Goal: Information Seeking & Learning: Get advice/opinions

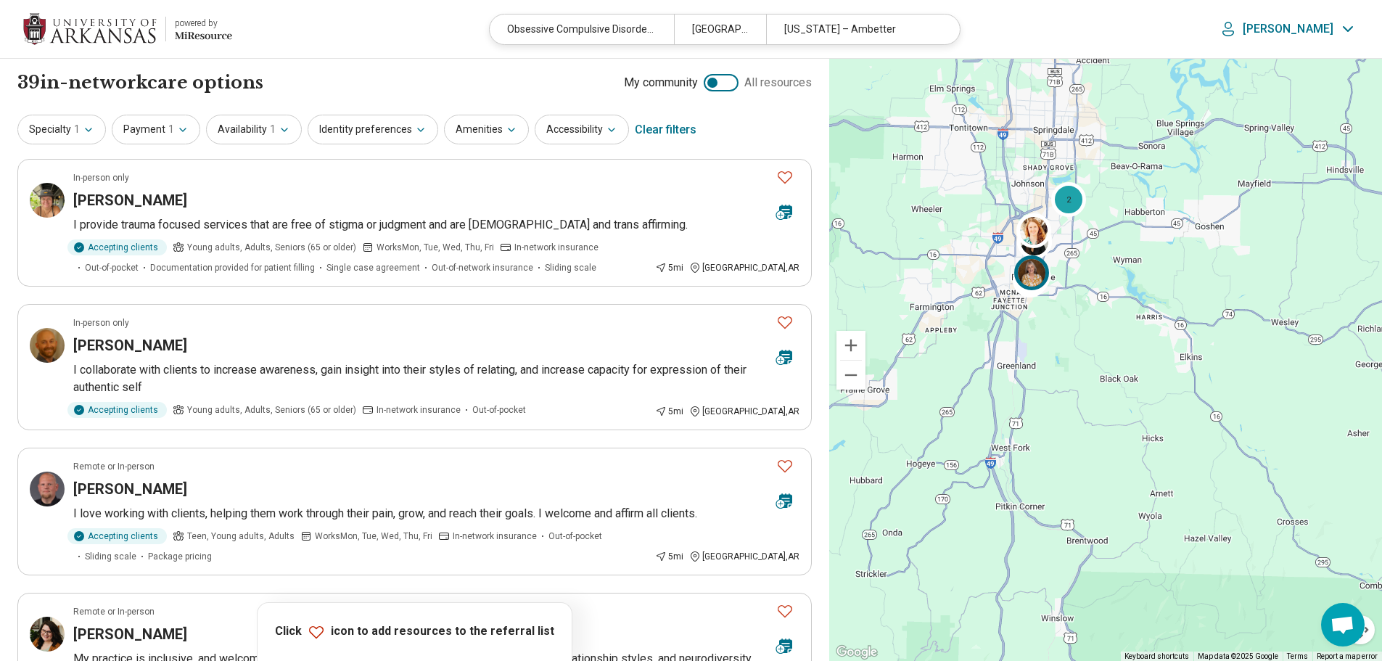
scroll to position [654, 0]
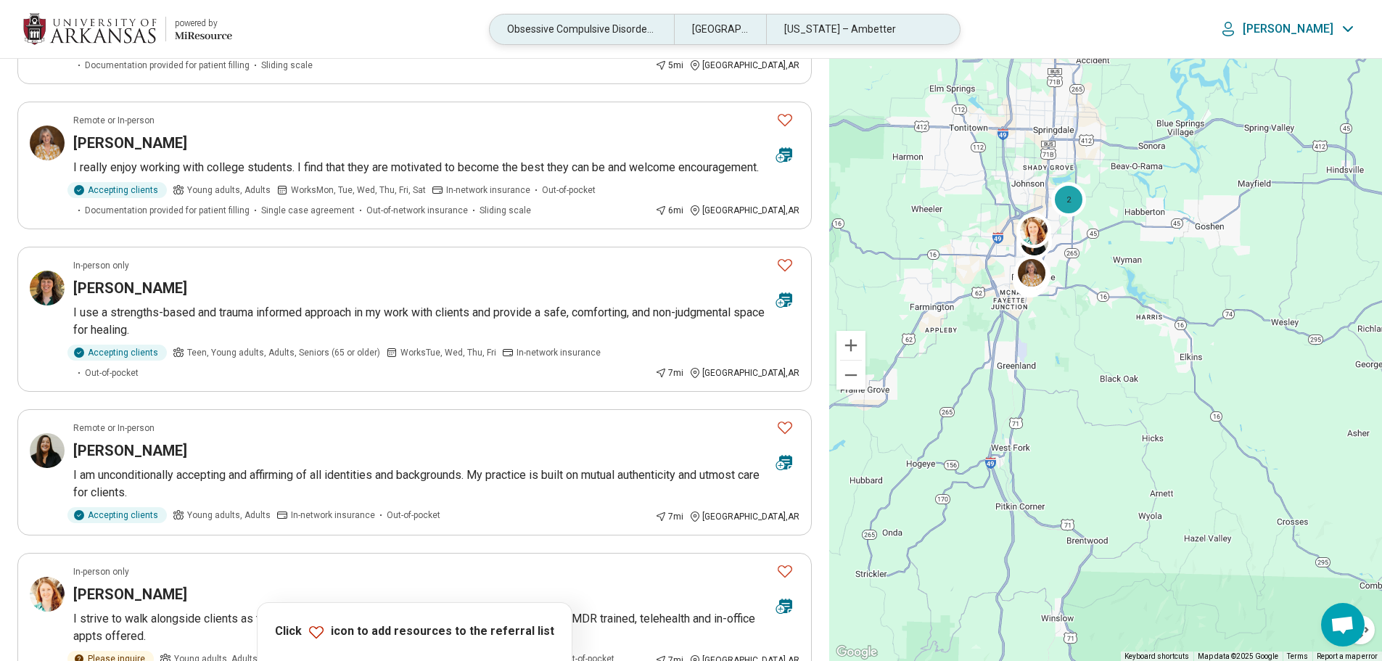
click at [833, 34] on div "[US_STATE] – Ambetter" at bounding box center [858, 30] width 184 height 30
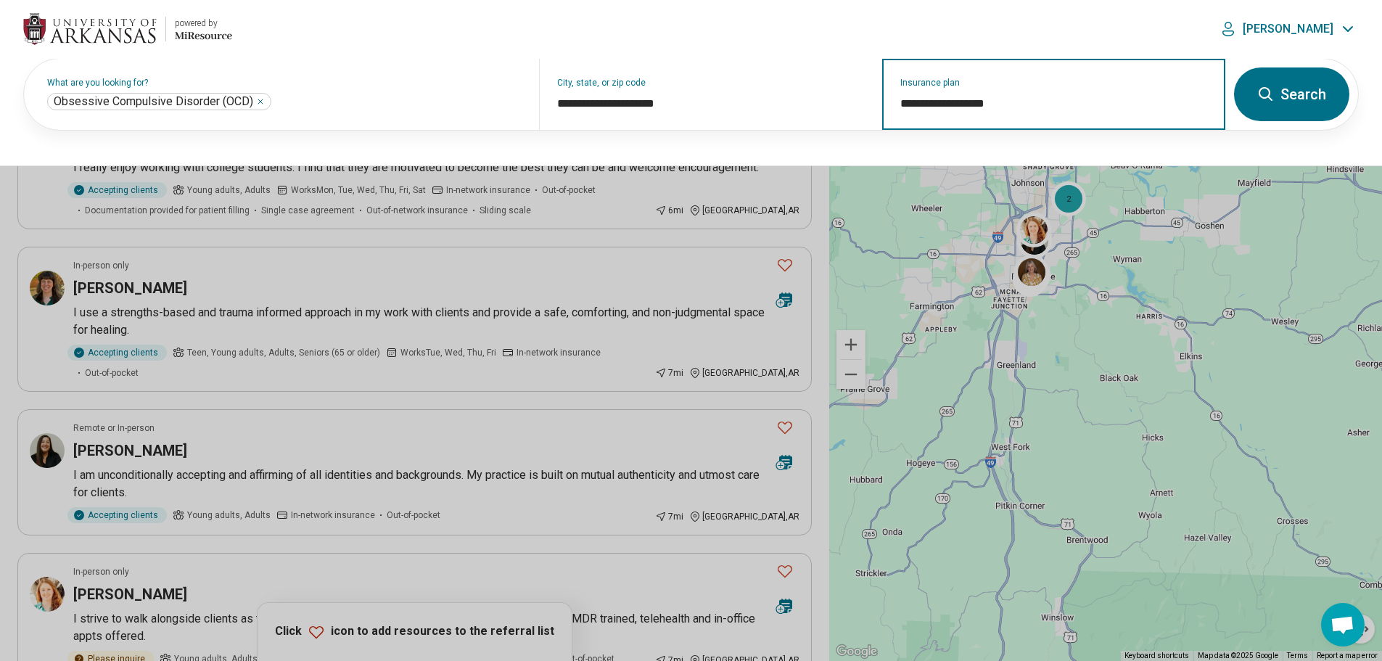
drag, startPoint x: 1027, startPoint y: 103, endPoint x: 895, endPoint y: 124, distance: 133.7
click at [895, 124] on div "**********" at bounding box center [1053, 94] width 343 height 71
type input "**********"
click at [970, 106] on input "Insurance plan" at bounding box center [1054, 103] width 308 height 17
click at [895, 112] on div "Insurance plan" at bounding box center [1053, 94] width 343 height 71
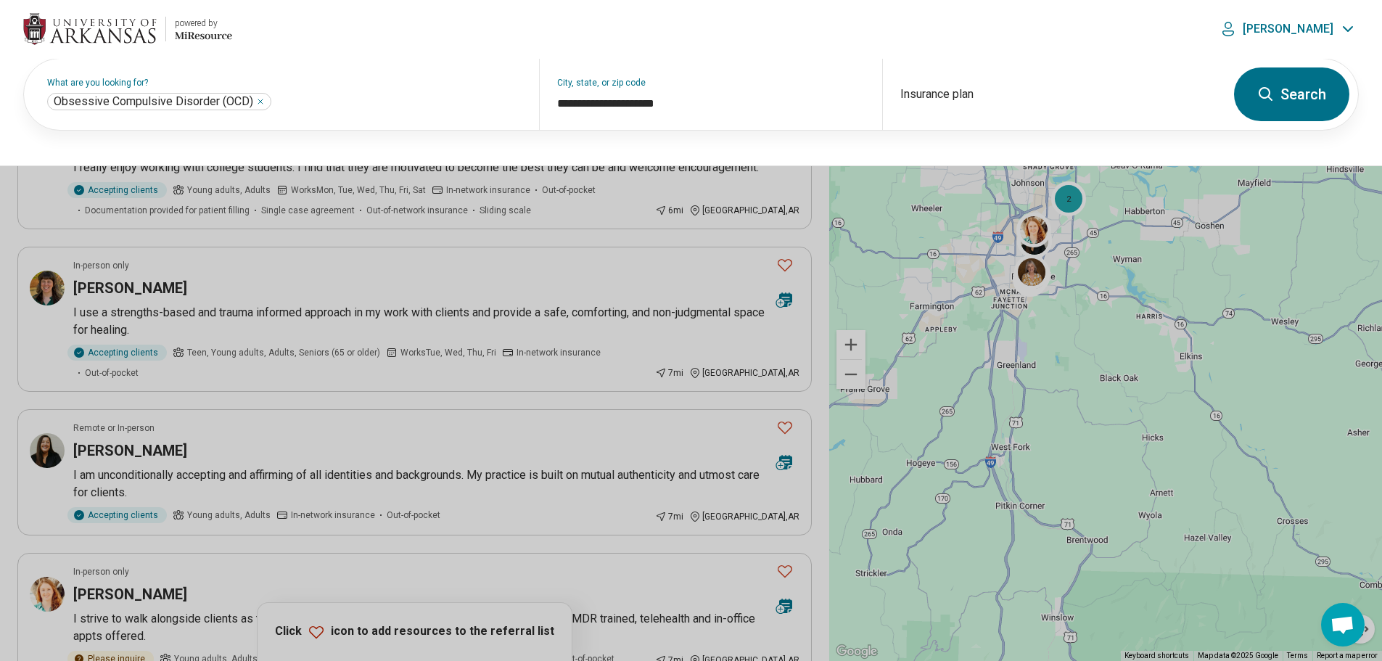
click at [816, 186] on button at bounding box center [691, 330] width 1382 height 661
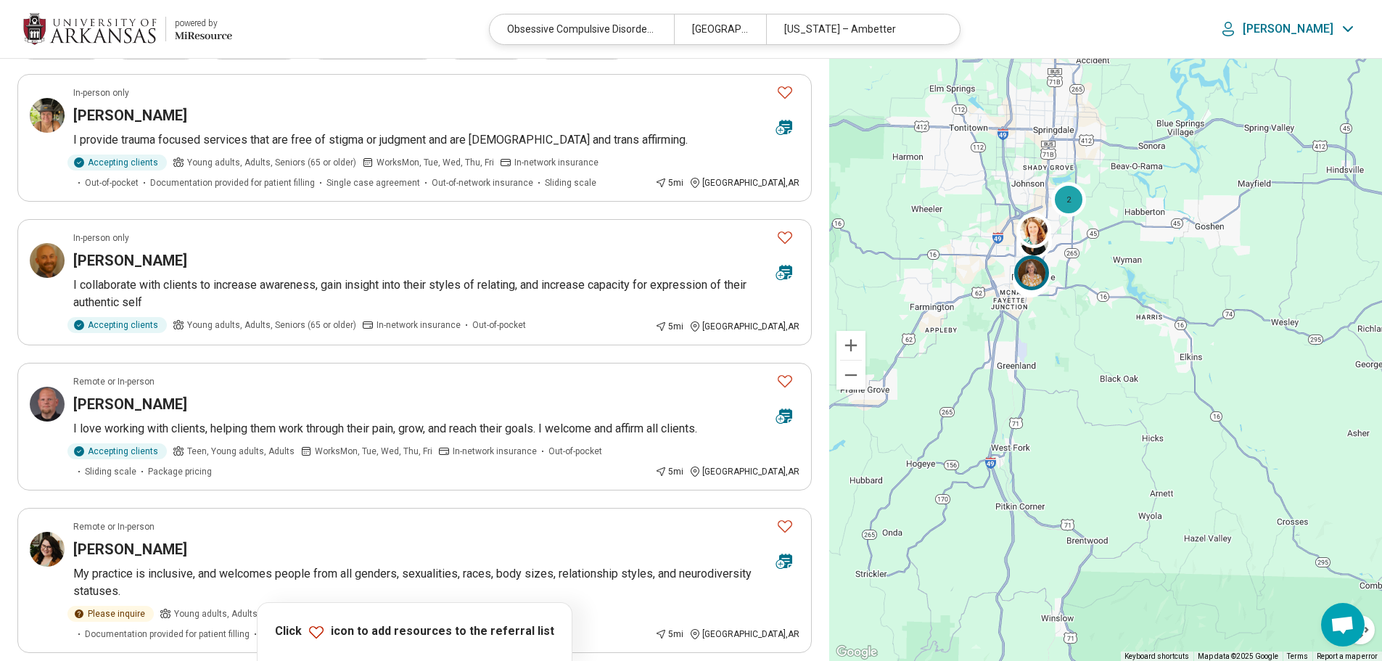
scroll to position [0, 0]
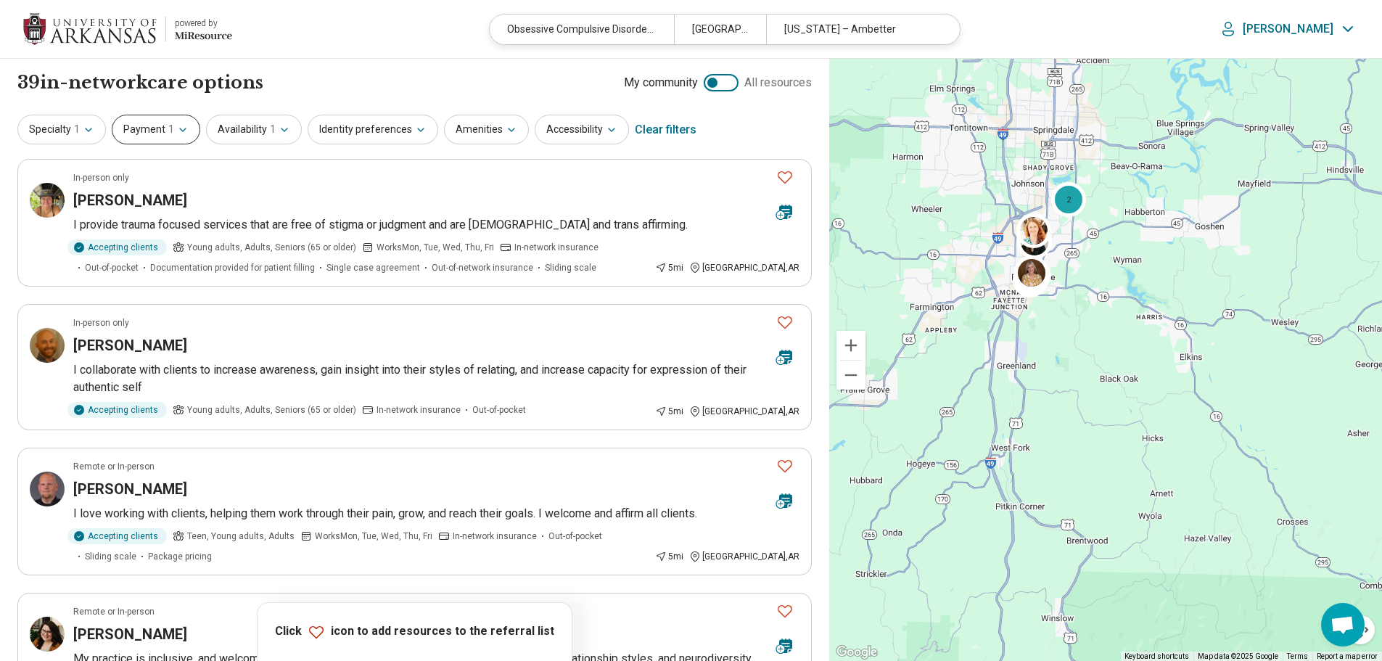
click at [169, 123] on span "1" at bounding box center [171, 129] width 6 height 15
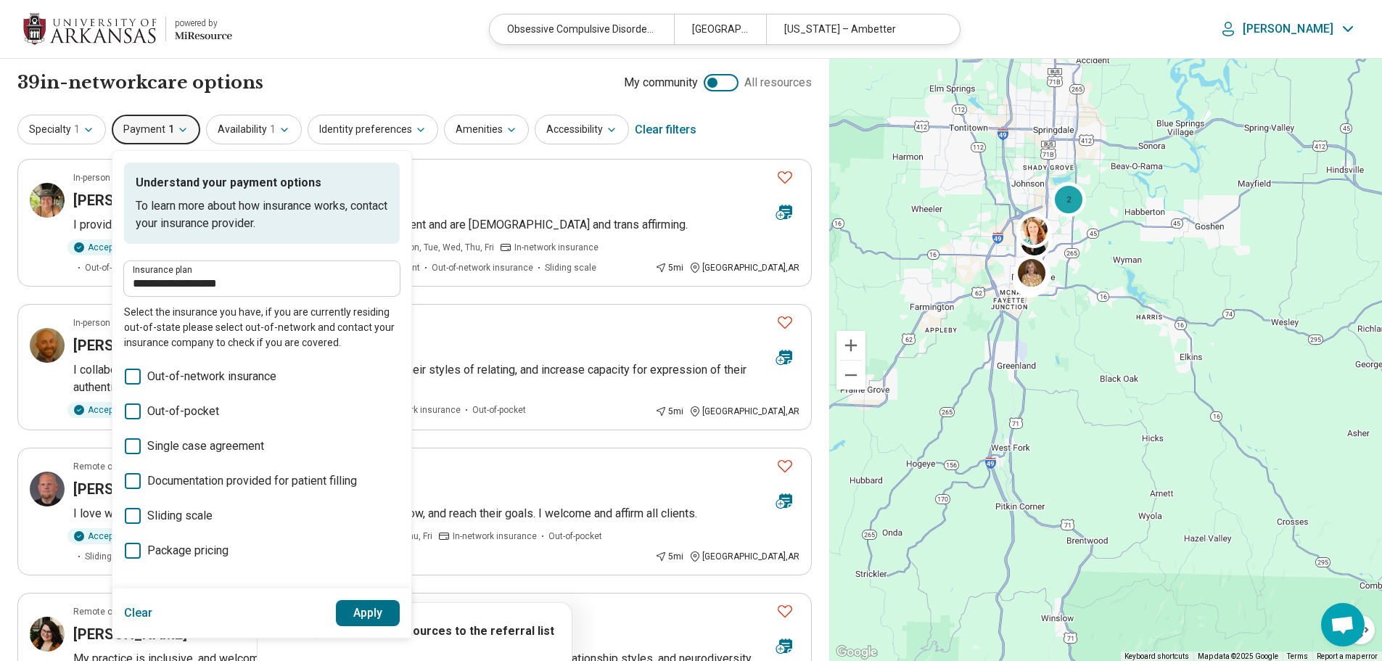
click at [145, 613] on button "Clear" at bounding box center [138, 613] width 29 height 26
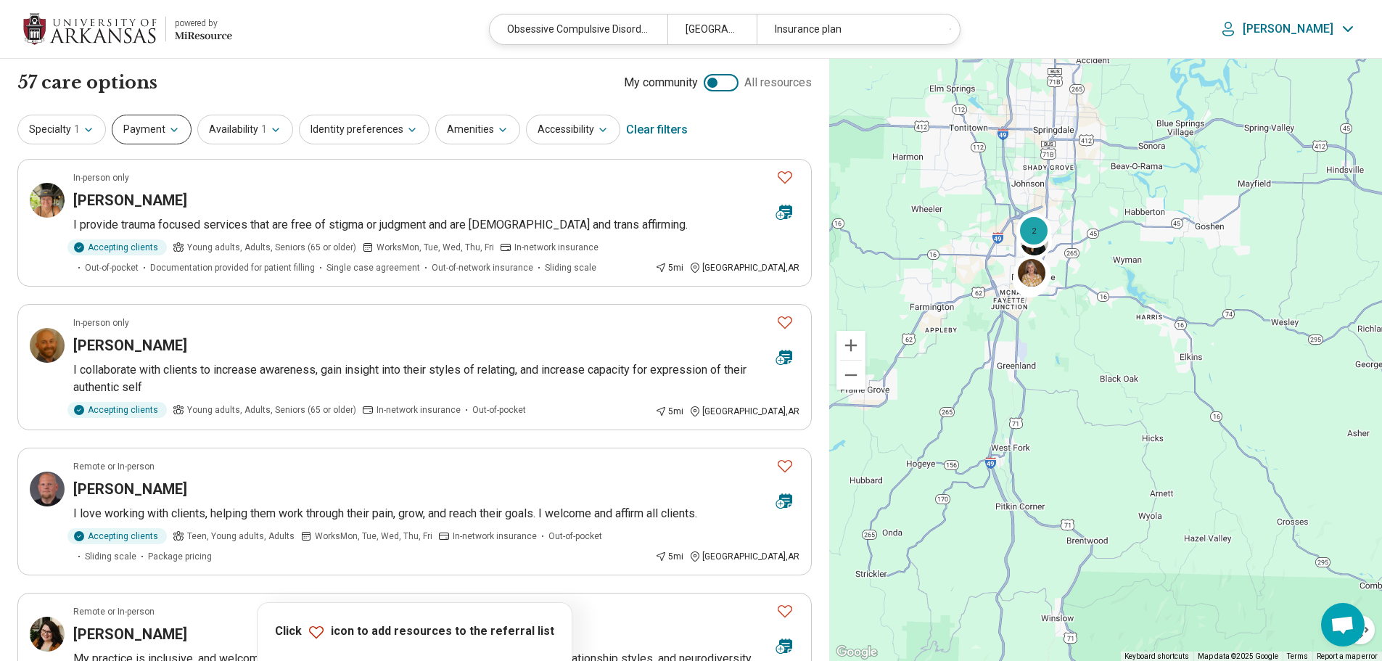
click at [174, 136] on button "Payment" at bounding box center [152, 130] width 80 height 30
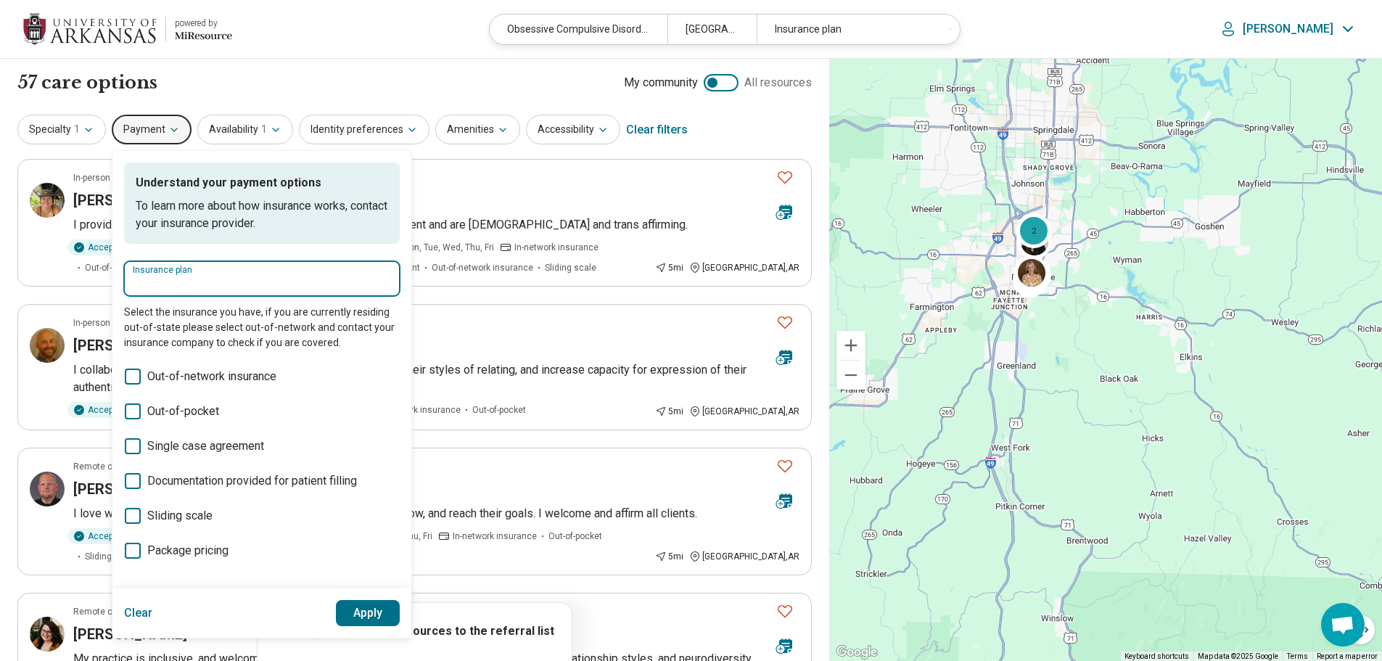
click at [209, 276] on input "Insurance plan" at bounding box center [262, 283] width 258 height 17
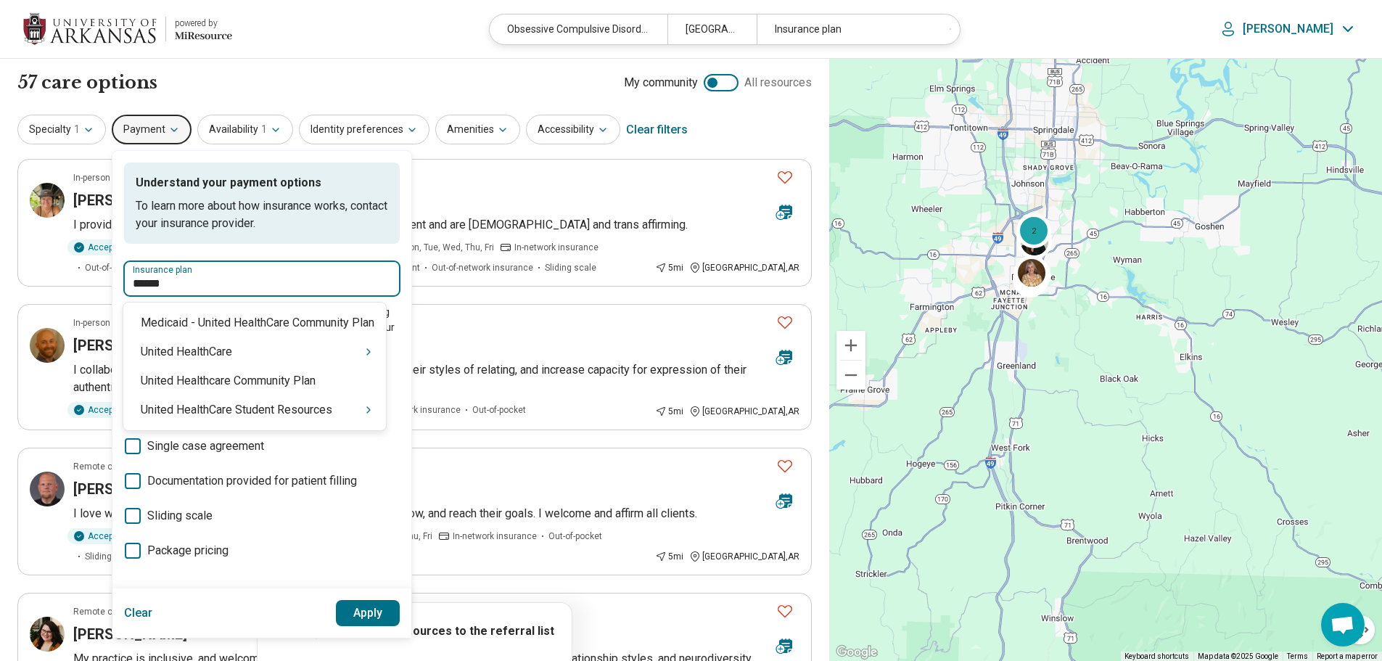
type input "******"
click at [231, 345] on div "United HealthCare" at bounding box center [254, 351] width 263 height 29
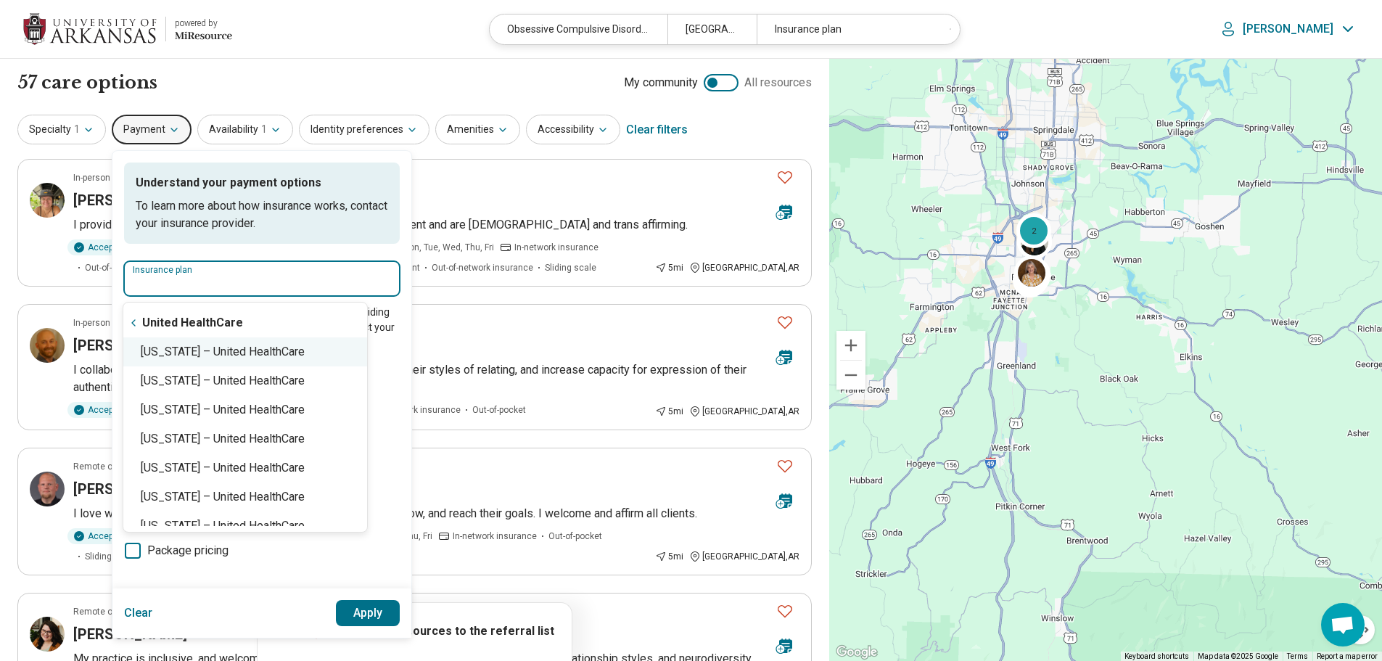
click at [252, 355] on div "[US_STATE] – United HealthCare" at bounding box center [245, 351] width 244 height 29
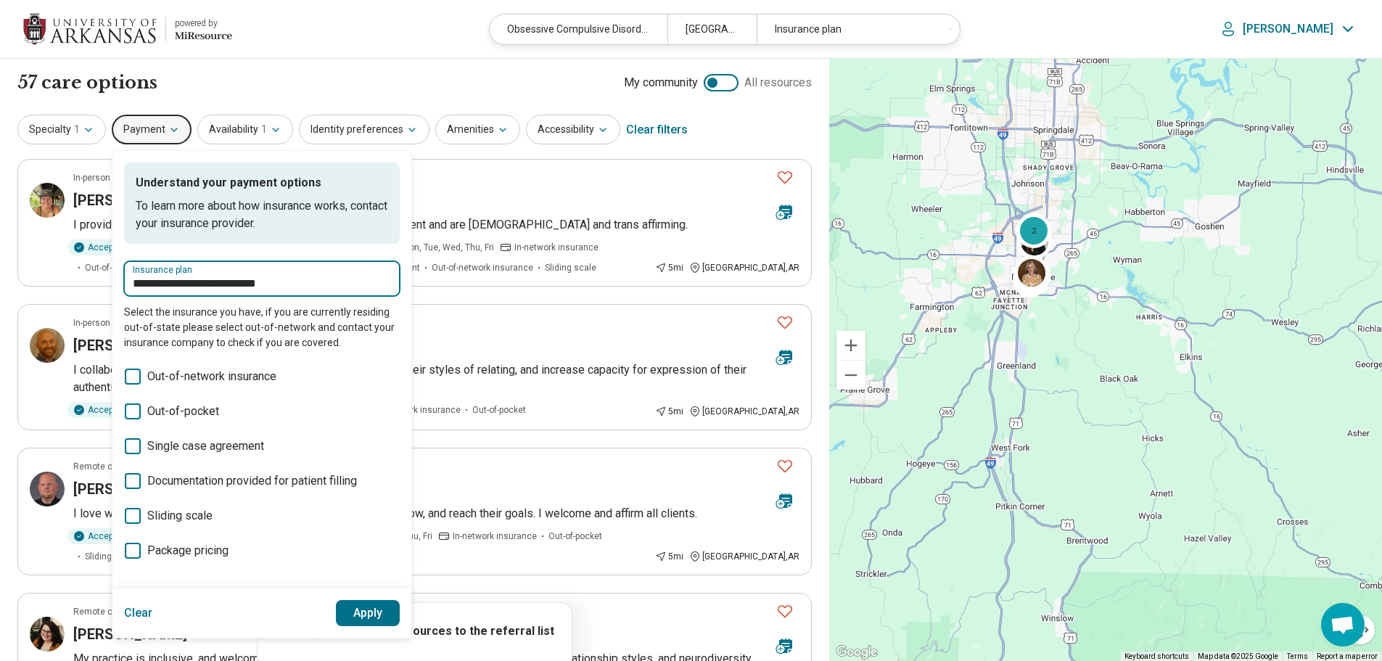
type input "**********"
click at [367, 610] on button "Apply" at bounding box center [368, 613] width 65 height 26
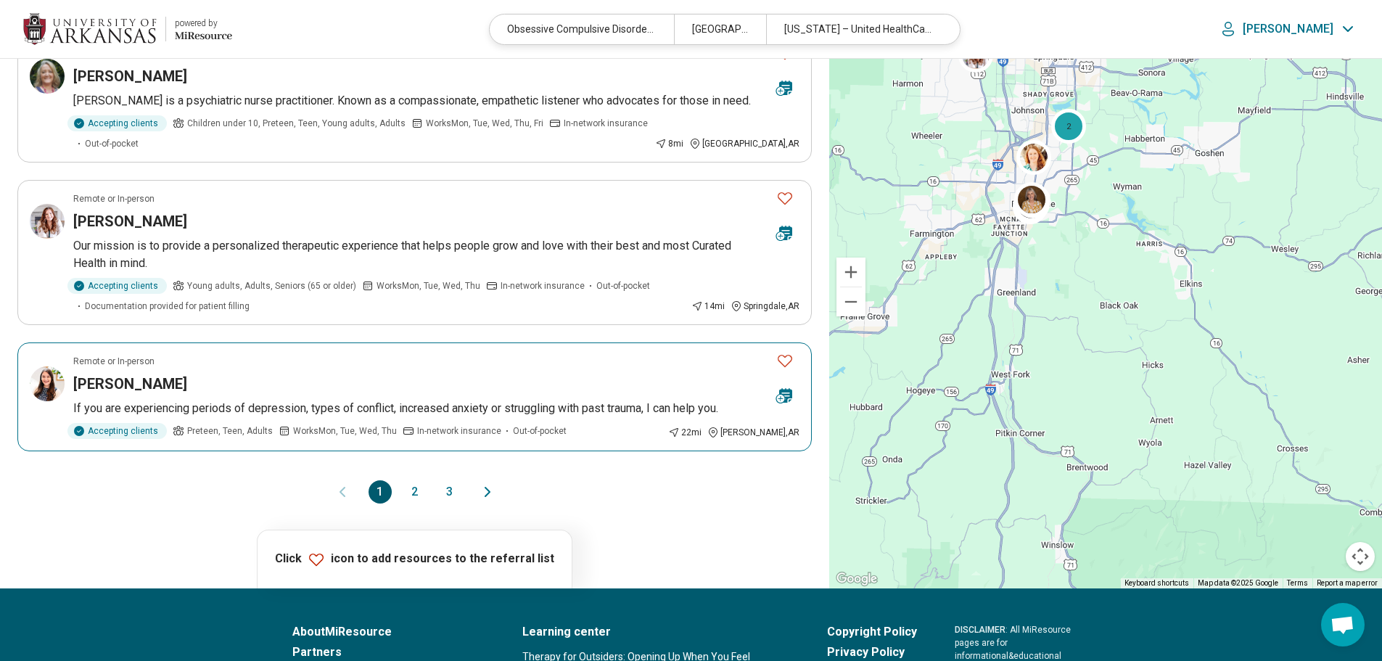
scroll to position [1185, 0]
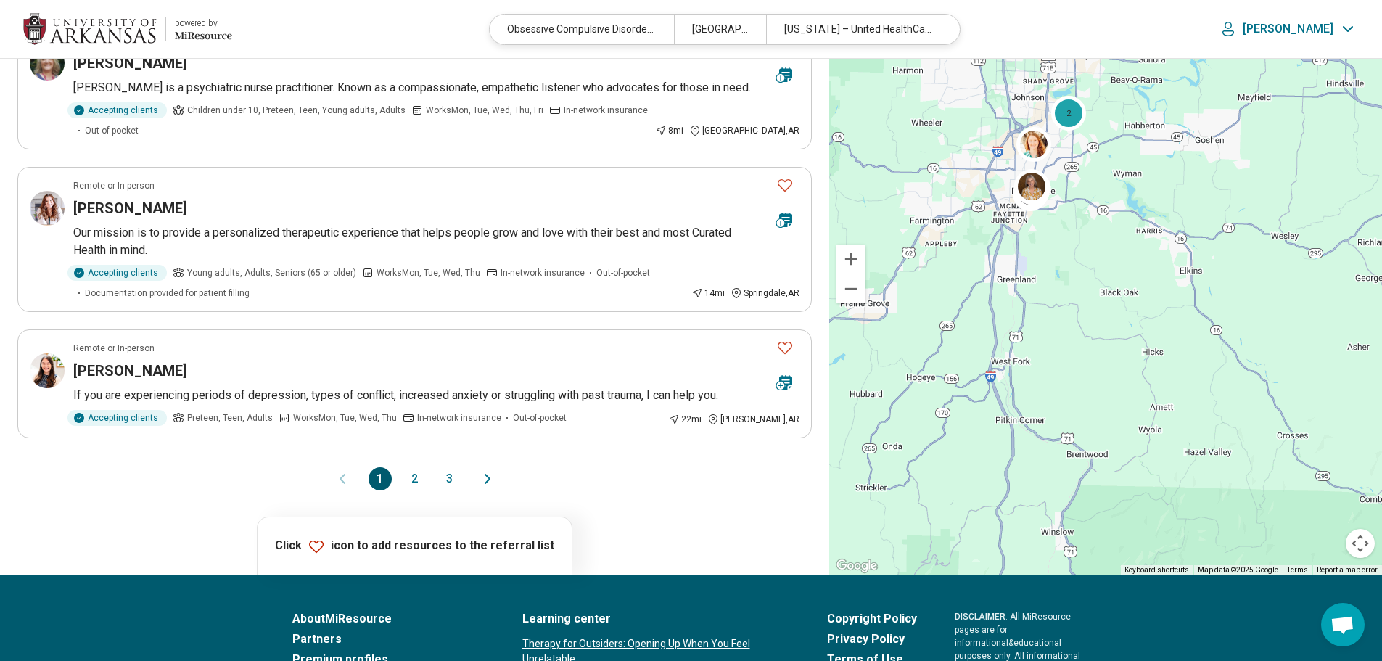
click at [417, 490] on button "2" at bounding box center [414, 478] width 23 height 23
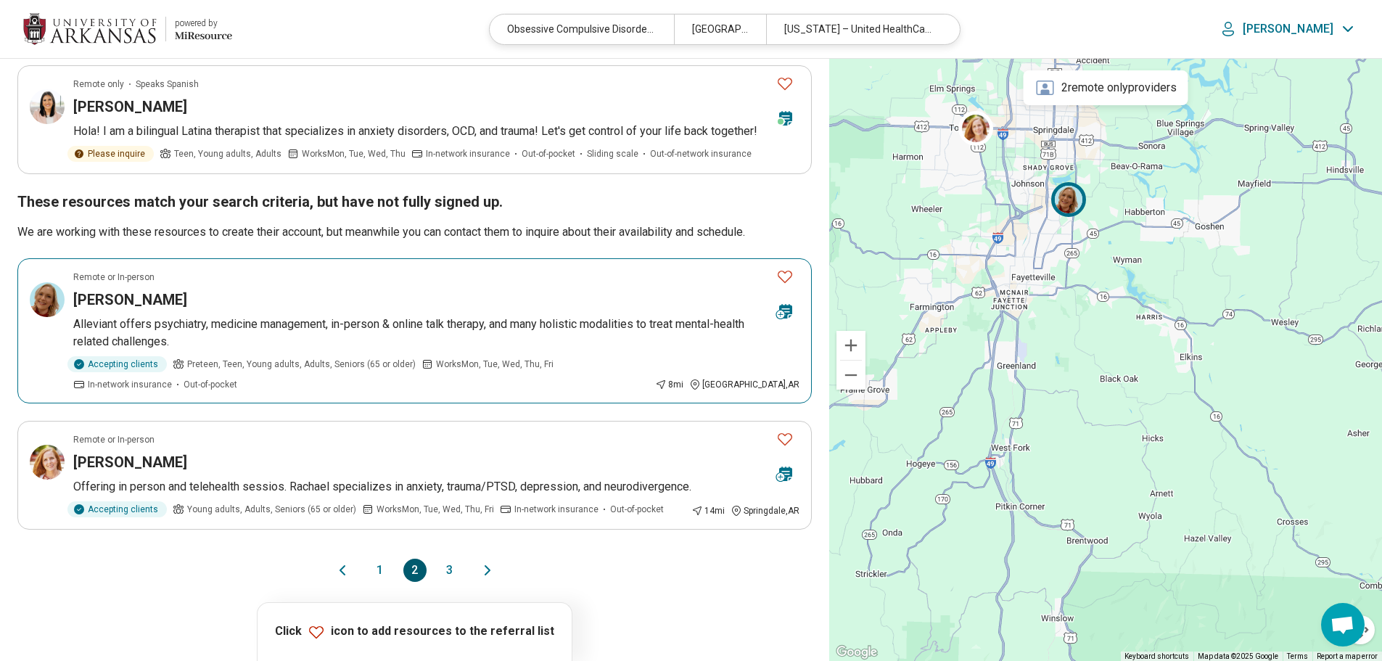
scroll to position [1167, 0]
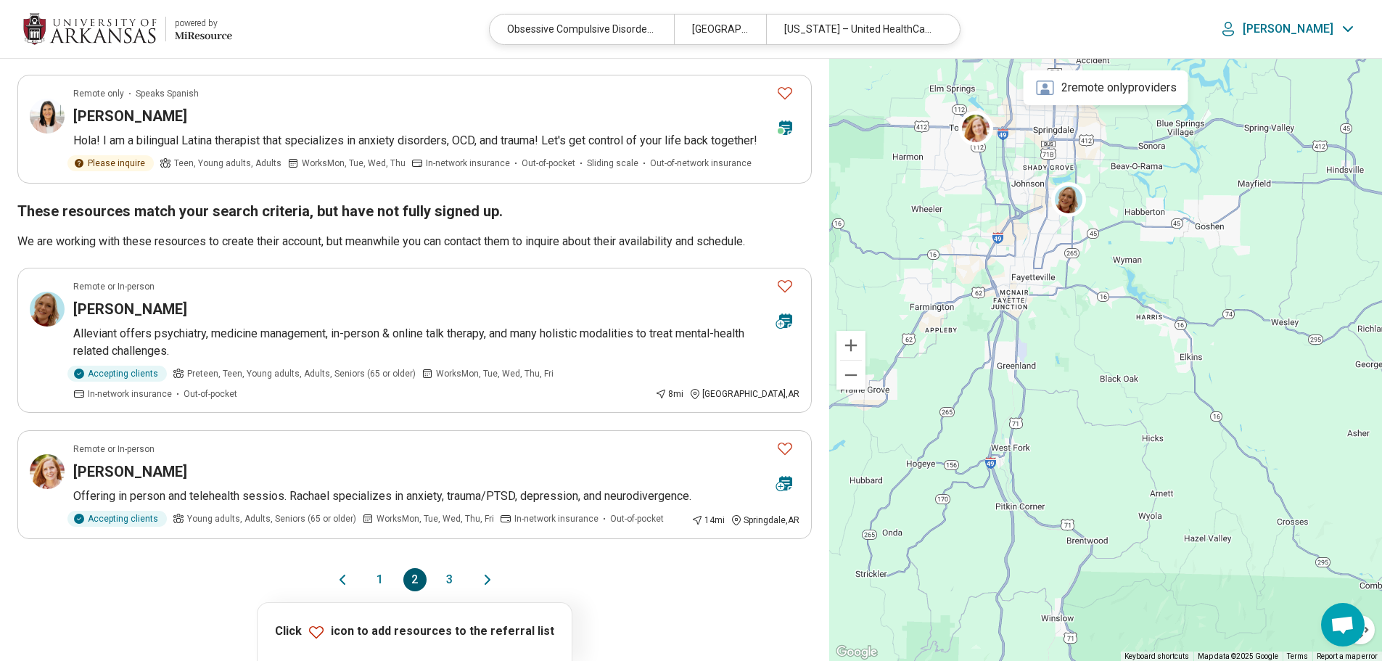
click at [380, 578] on button "1" at bounding box center [380, 579] width 23 height 23
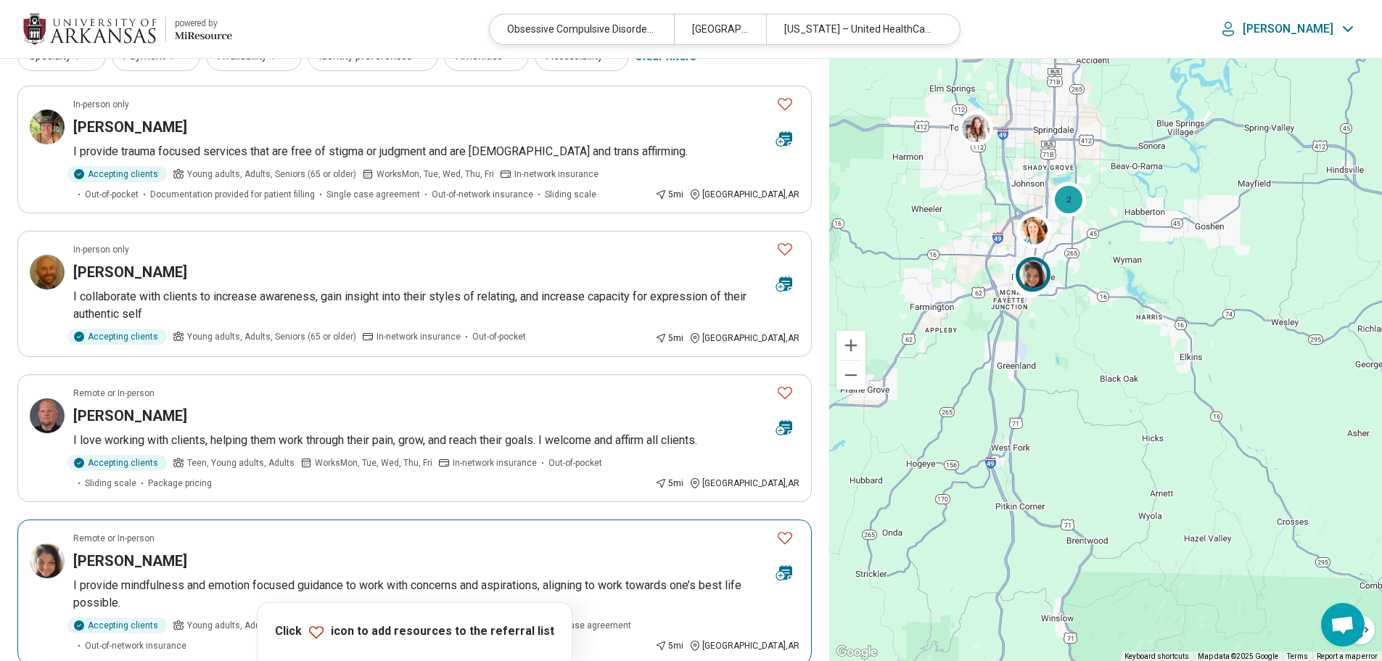
scroll to position [0, 0]
